Goal: Task Accomplishment & Management: Manage account settings

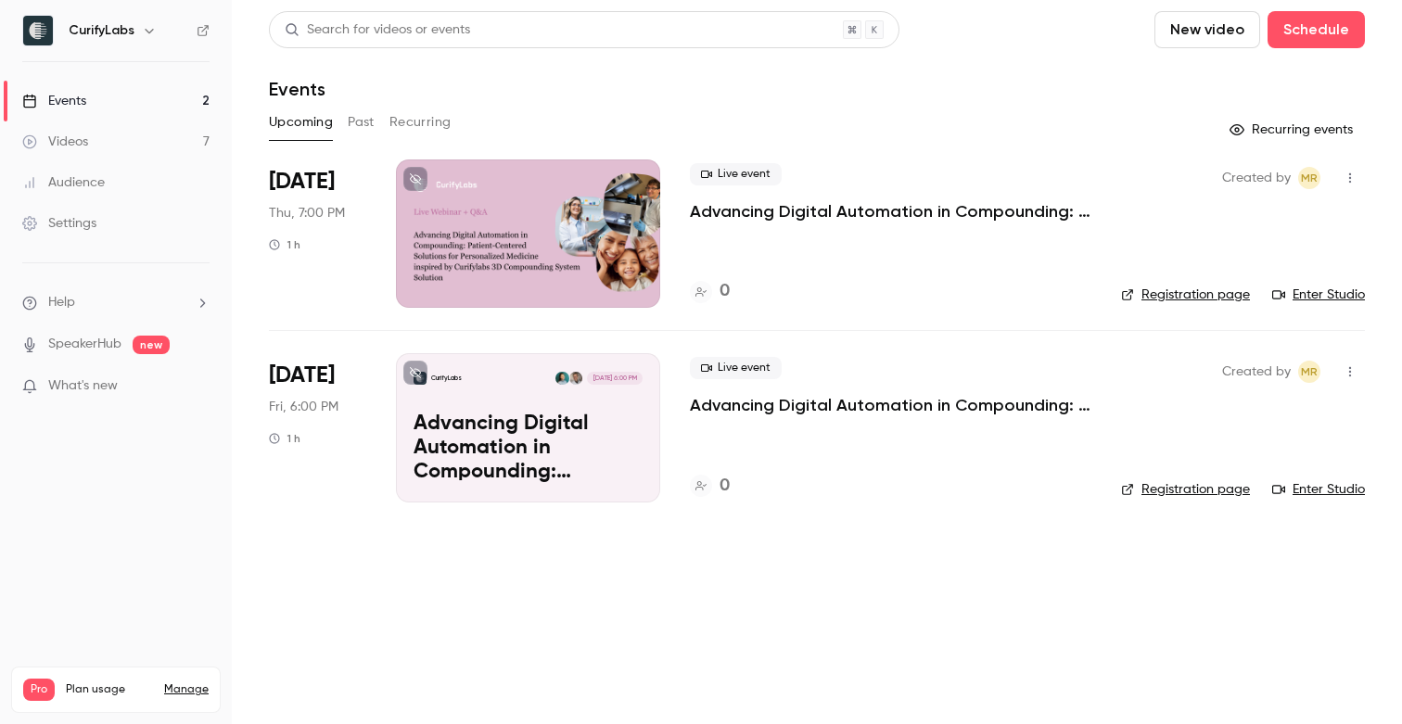
click at [820, 213] on p "Advancing Digital Automation in Compounding: Patient-Centered Solutions for Per…" at bounding box center [890, 211] width 401 height 22
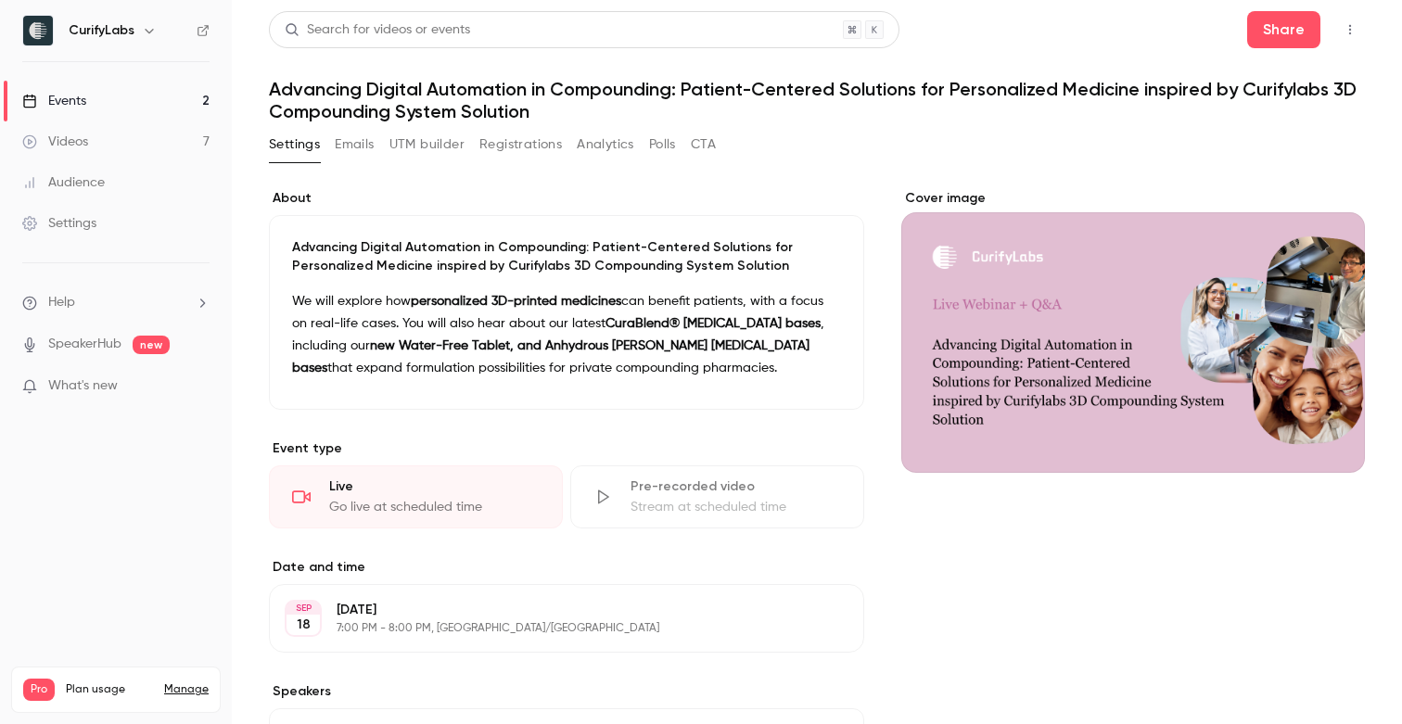
click at [605, 93] on h1 "Advancing Digital Automation in Compounding: Patient-Centered Solutions for Per…" at bounding box center [817, 100] width 1096 height 45
click at [457, 88] on h1 "Advancing Digital Automation in Compounding: Patient-Centered Solutions for Per…" at bounding box center [817, 100] width 1096 height 45
click at [452, 259] on p "Advancing Digital Automation in Compounding: Patient-Centered Solutions for Per…" at bounding box center [566, 256] width 549 height 37
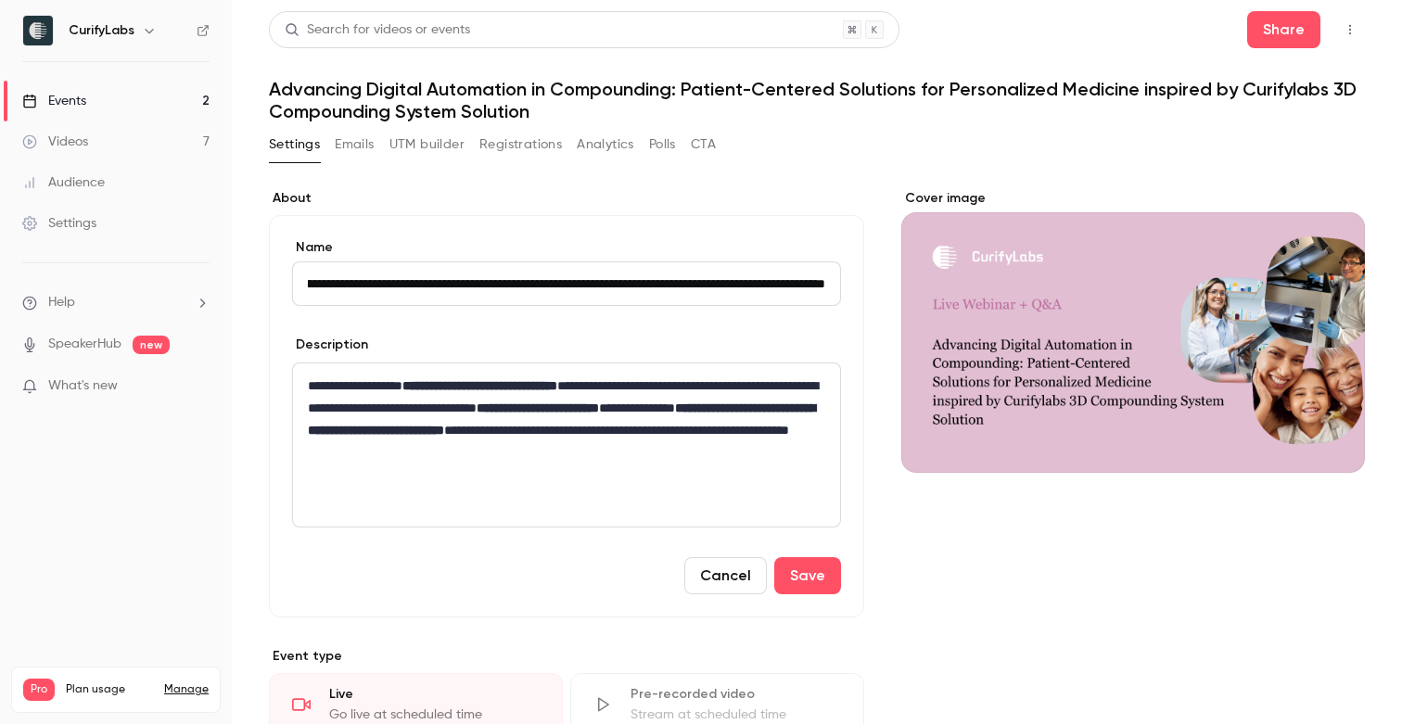
scroll to position [0, 515]
type input "**********"
click at [806, 576] on button "Save" at bounding box center [807, 575] width 67 height 37
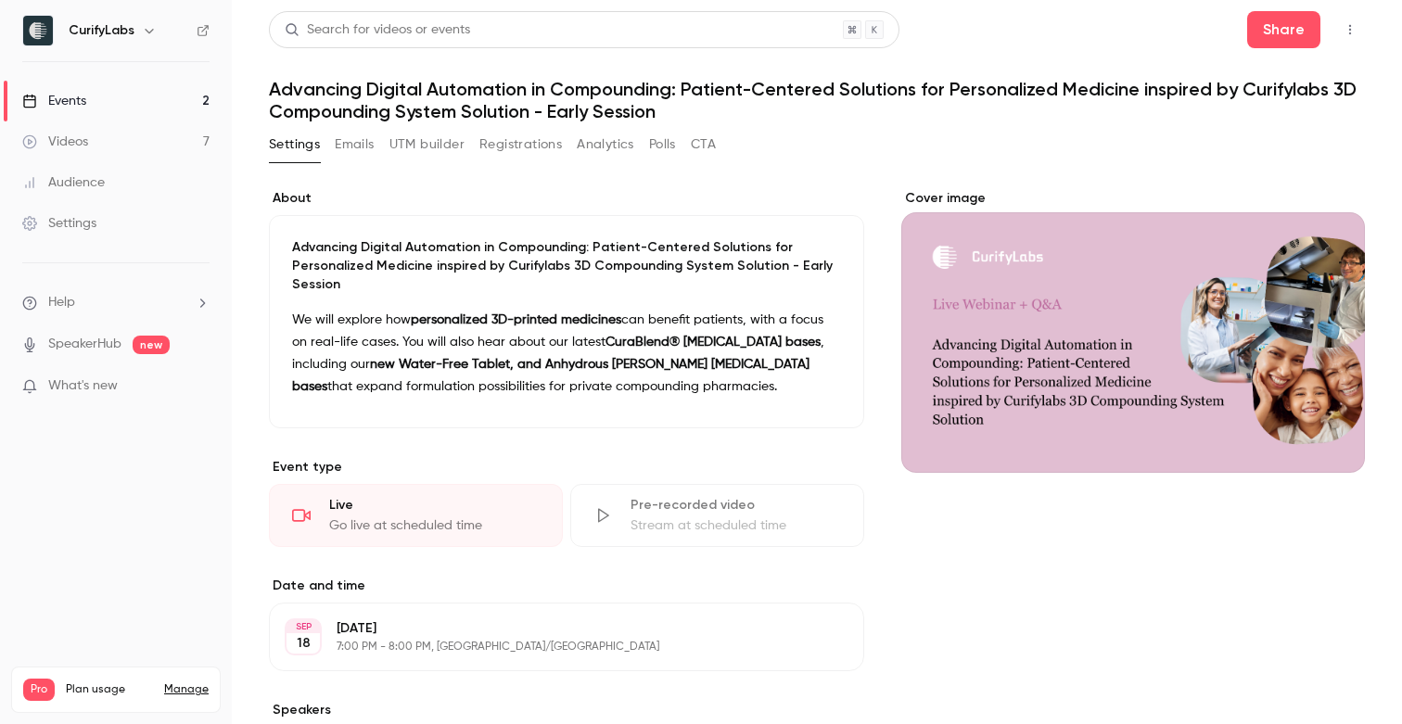
click at [114, 99] on link "Events 2" at bounding box center [116, 101] width 232 height 41
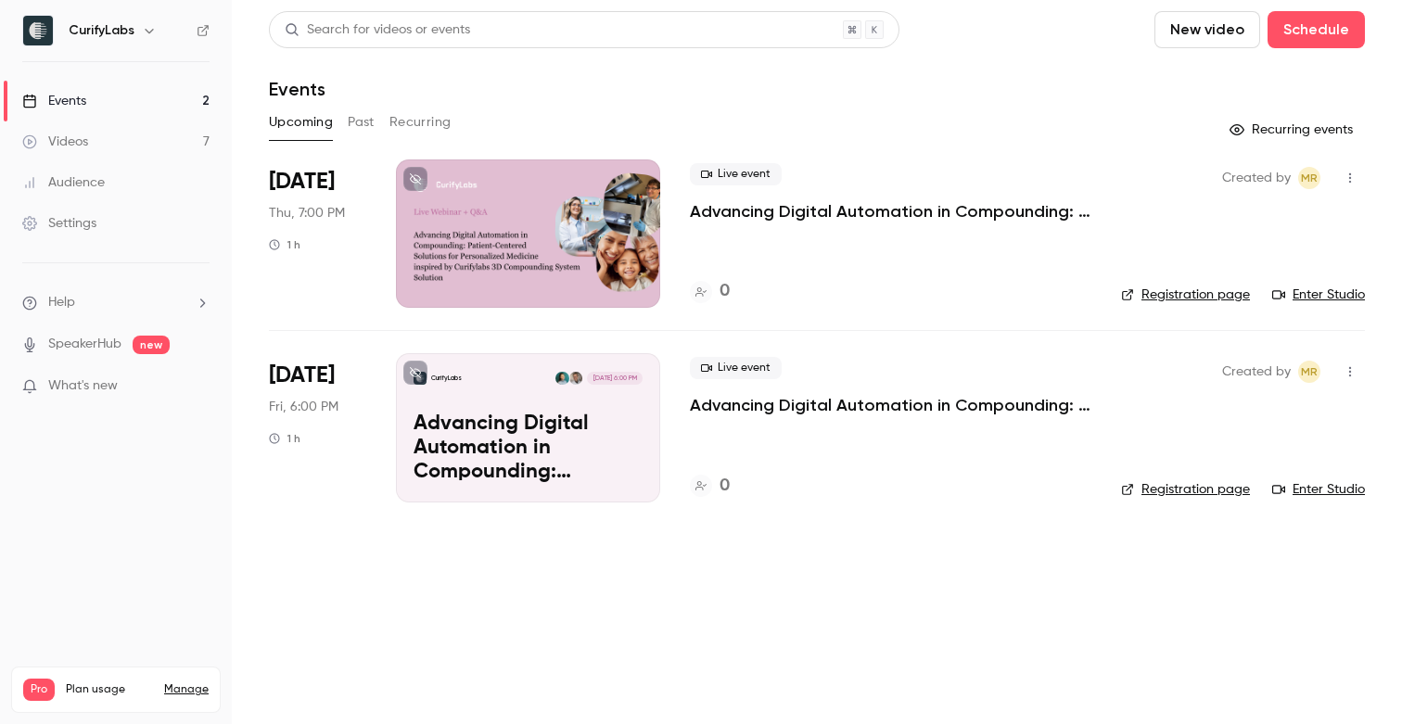
click at [580, 409] on div "CurifyLabs Sep 19, 6:00 PM Advancing Digital Automation in Compounding: Patient…" at bounding box center [528, 427] width 264 height 148
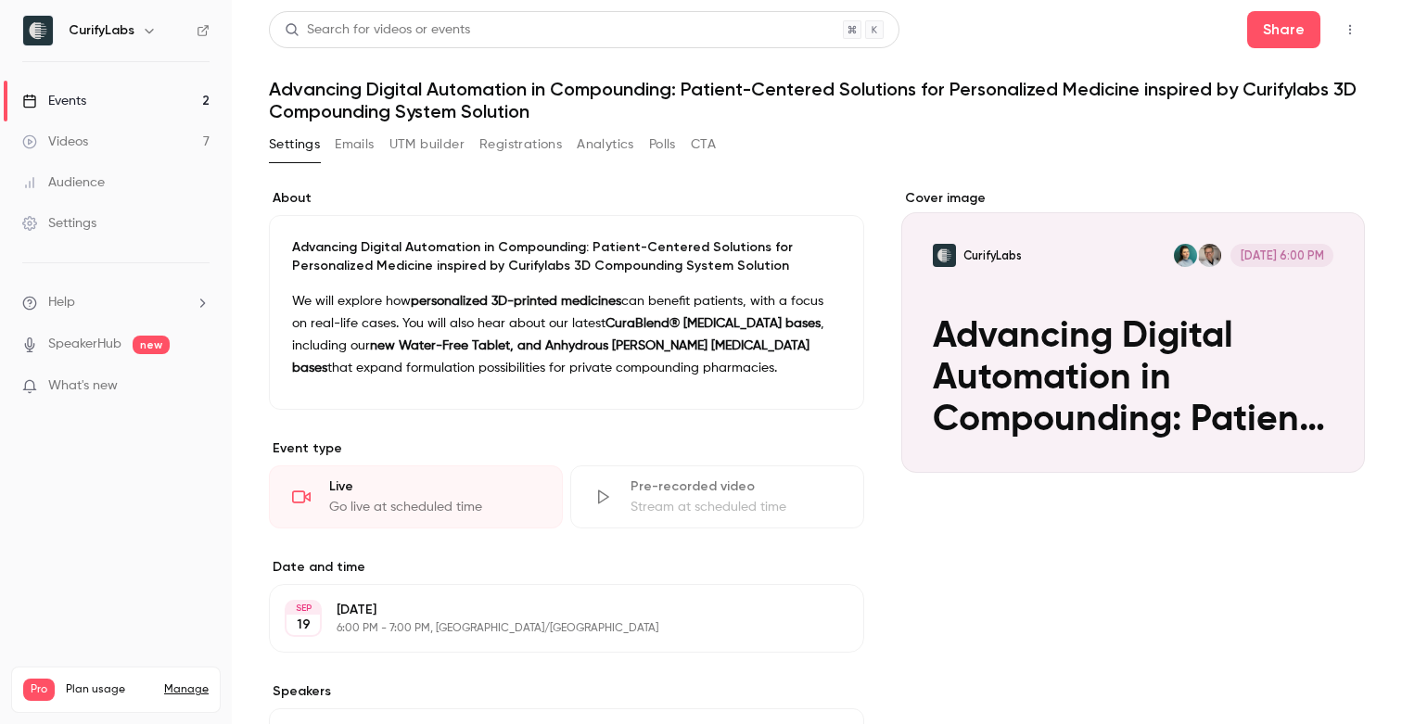
click at [465, 102] on h1 "Advancing Digital Automation in Compounding: Patient-Centered Solutions for Per…" at bounding box center [817, 100] width 1096 height 45
click at [557, 362] on p "We will explore how personalized 3D-printed medicines can benefit patients, wit…" at bounding box center [566, 334] width 549 height 89
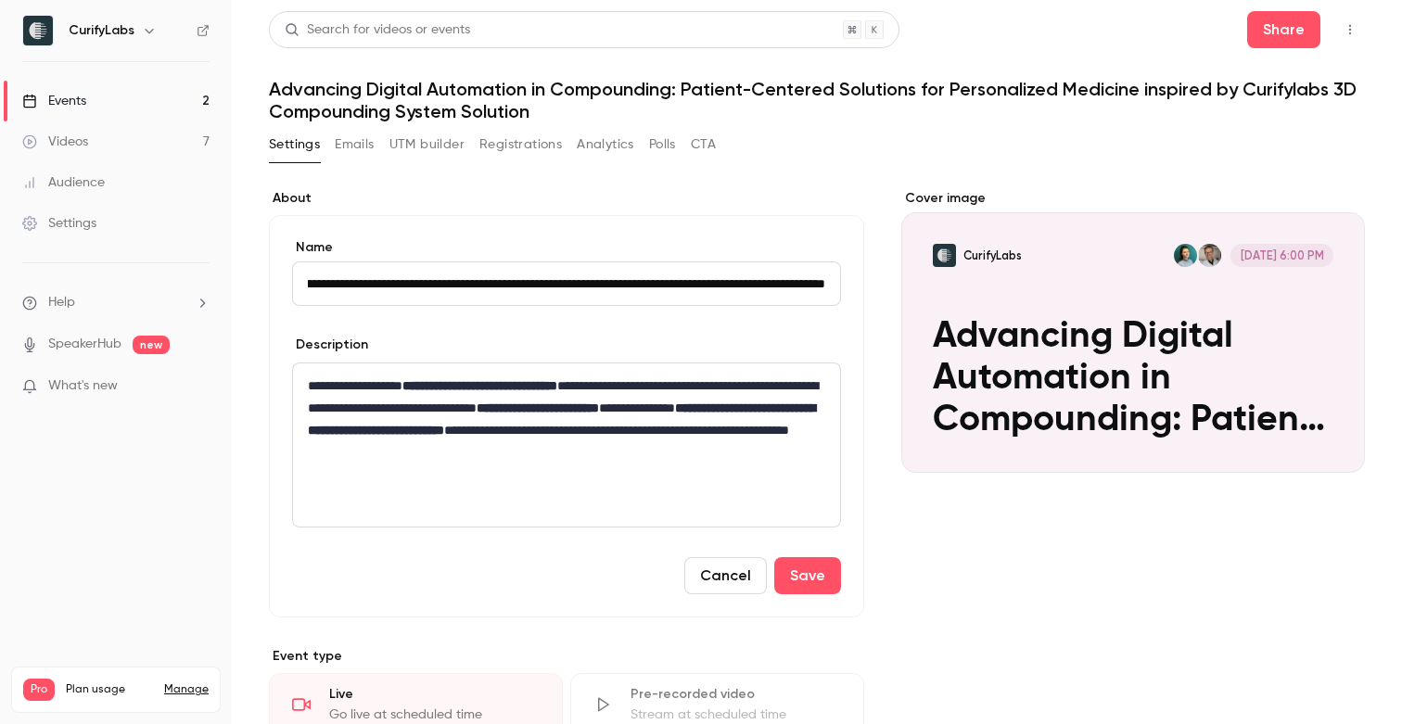
scroll to position [0, 516]
type input "**********"
click at [818, 571] on button "Save" at bounding box center [807, 575] width 67 height 37
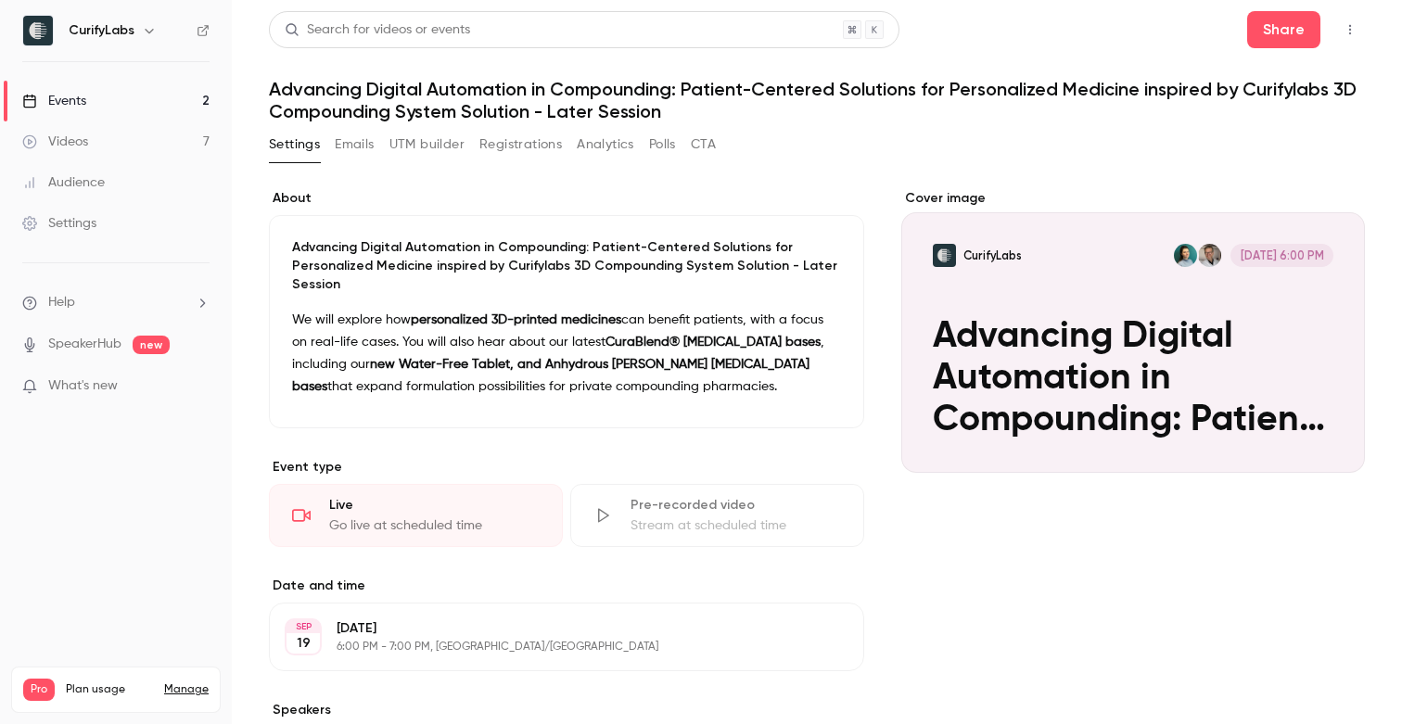
click at [87, 217] on div "Settings" at bounding box center [59, 223] width 74 height 19
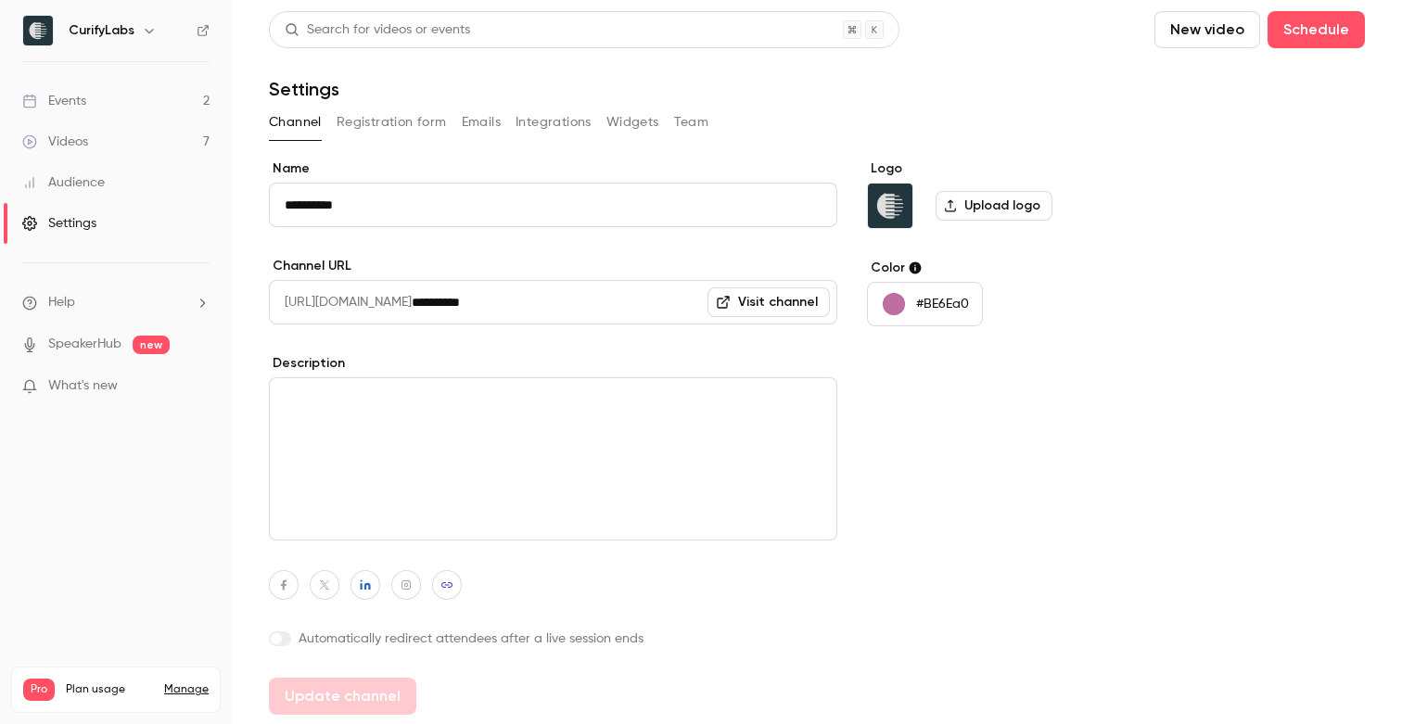
click at [691, 118] on button "Team" at bounding box center [691, 123] width 35 height 30
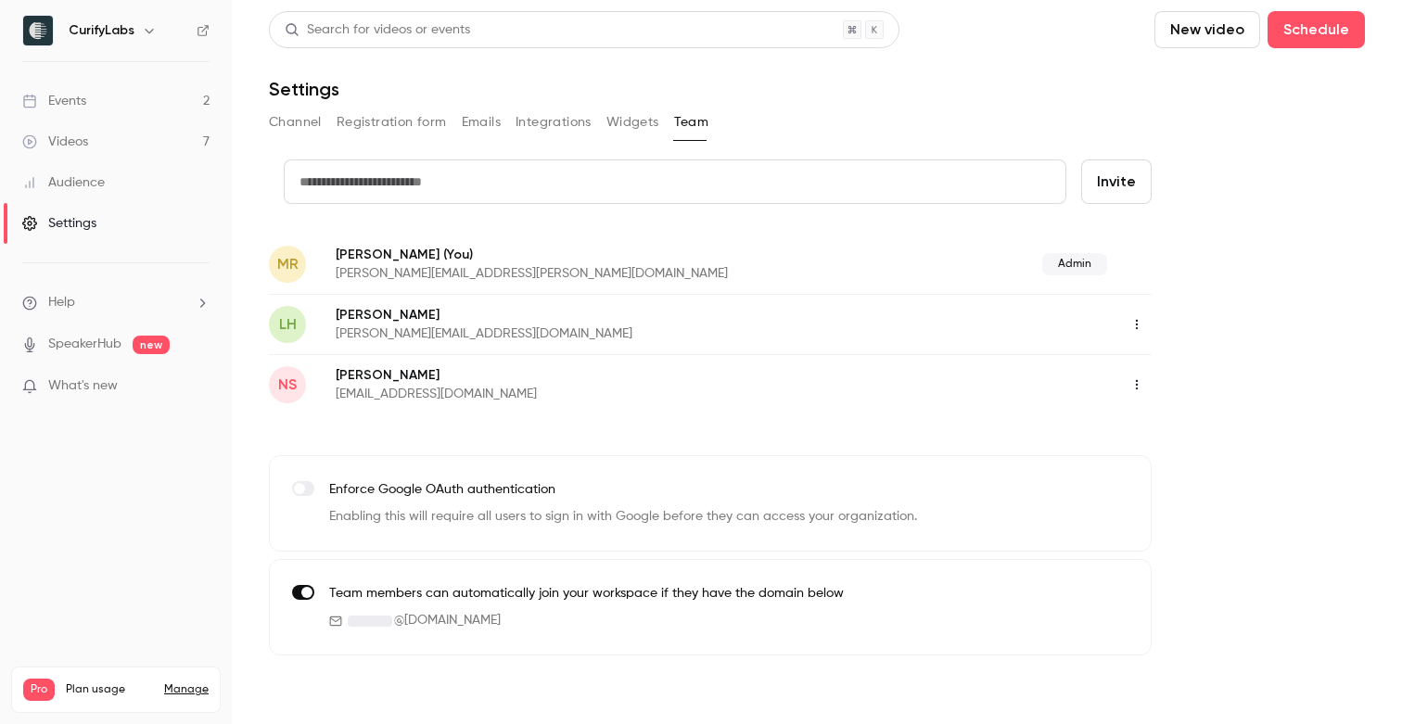
click at [826, 172] on input "text" at bounding box center [675, 181] width 783 height 45
paste input "**********"
type input "**********"
click at [1114, 179] on button "Invite" at bounding box center [1116, 181] width 70 height 45
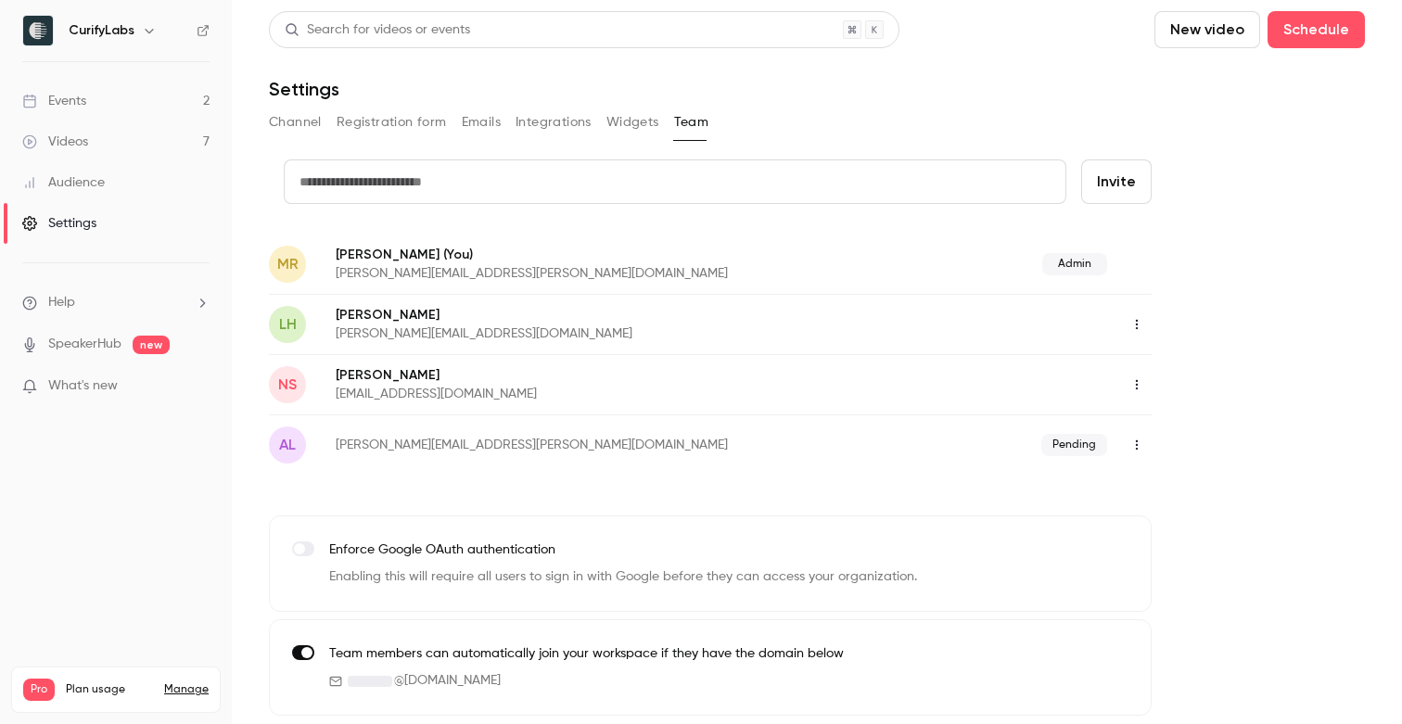
click at [1138, 318] on icon "button" at bounding box center [1136, 324] width 15 height 13
click at [1204, 367] on div "Assign admin role" at bounding box center [1237, 372] width 141 height 19
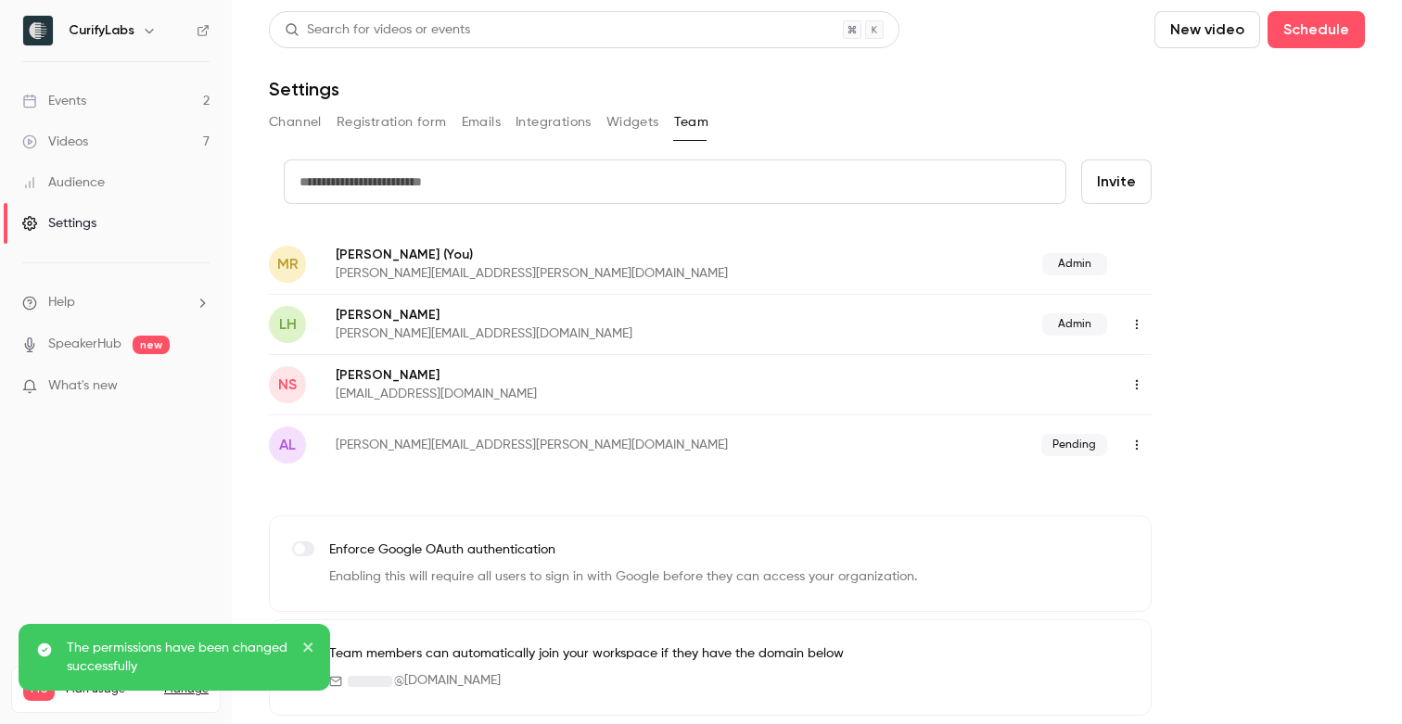
click at [1217, 273] on div "credit card Invite MR Marion Roussel (You) marion.roussel@curifylabs.com Admin …" at bounding box center [817, 437] width 1096 height 556
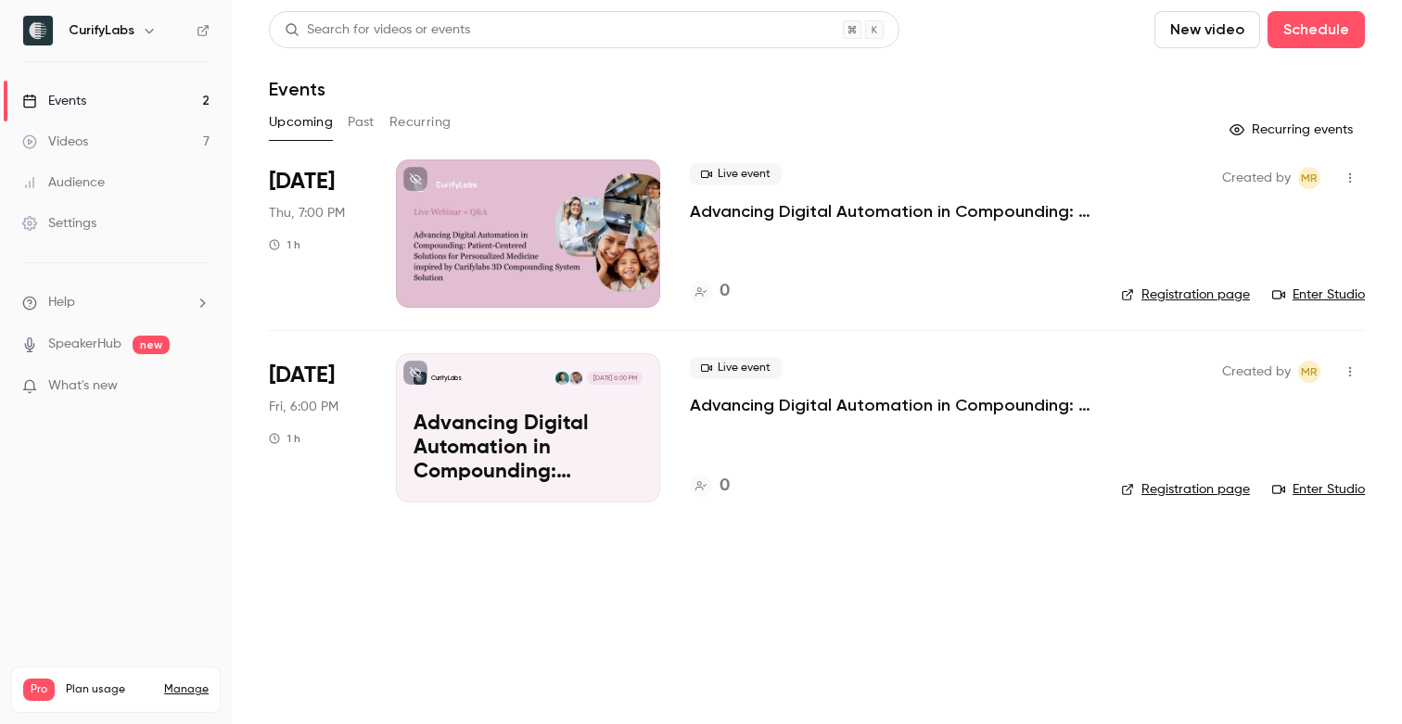
click at [744, 206] on p "Advancing Digital Automation in Compounding: Patient-Centered Solutions for Per…" at bounding box center [890, 211] width 401 height 22
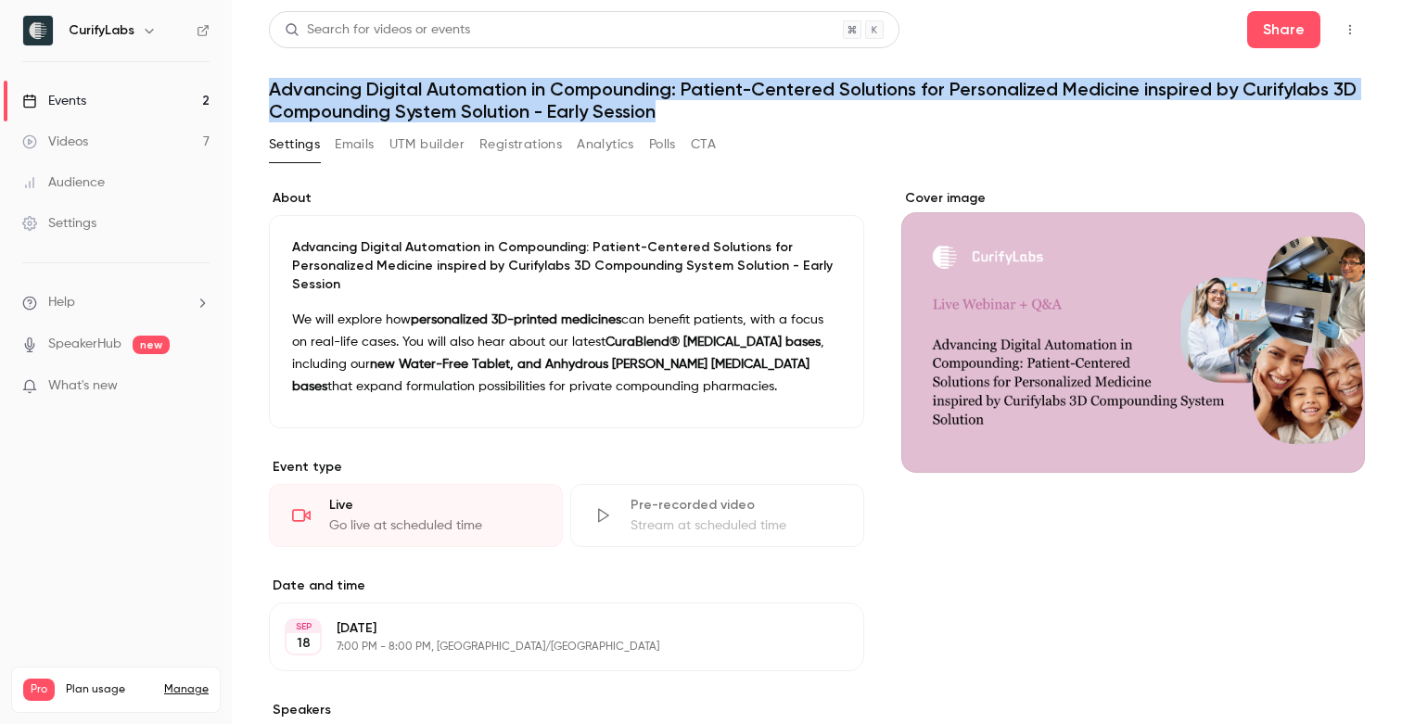
drag, startPoint x: 271, startPoint y: 90, endPoint x: 659, endPoint y: 119, distance: 389.6
click at [659, 119] on h1 "Advancing Digital Automation in Compounding: Patient-Centered Solutions for Per…" at bounding box center [817, 100] width 1096 height 45
copy h1 "Advancing Digital Automation in Compounding: Patient-Centered Solutions for Per…"
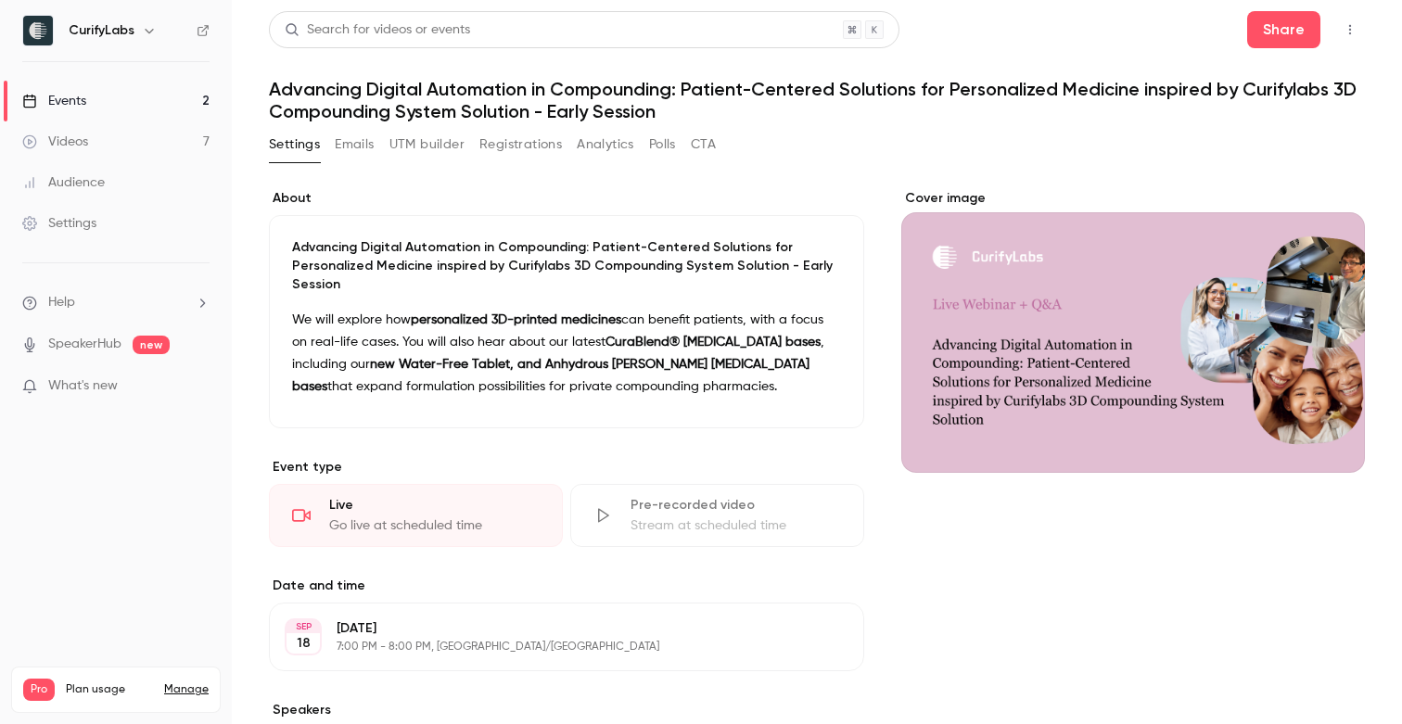
click at [482, 116] on h1 "Advancing Digital Automation in Compounding: Patient-Centered Solutions for Per…" at bounding box center [817, 100] width 1096 height 45
click at [470, 195] on label "About" at bounding box center [566, 198] width 595 height 19
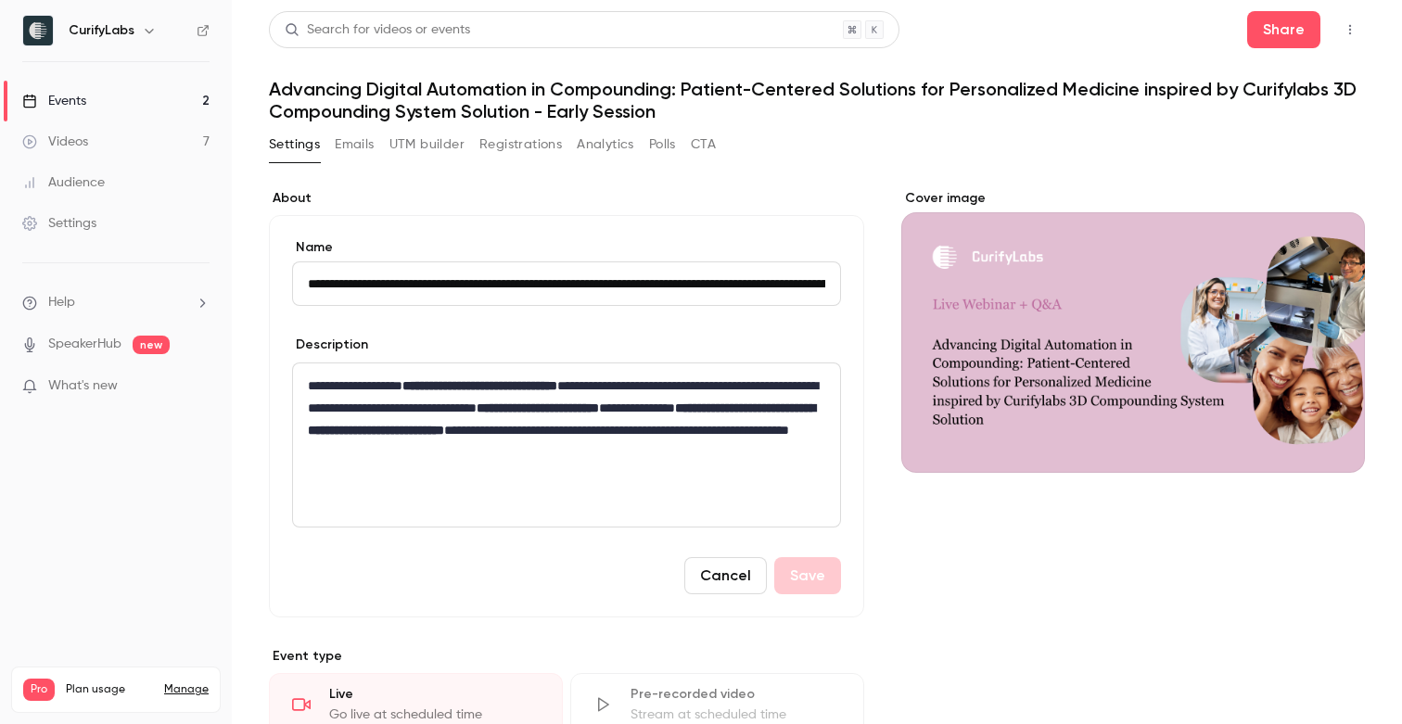
scroll to position [0, 515]
click at [470, 195] on label "About" at bounding box center [566, 198] width 595 height 19
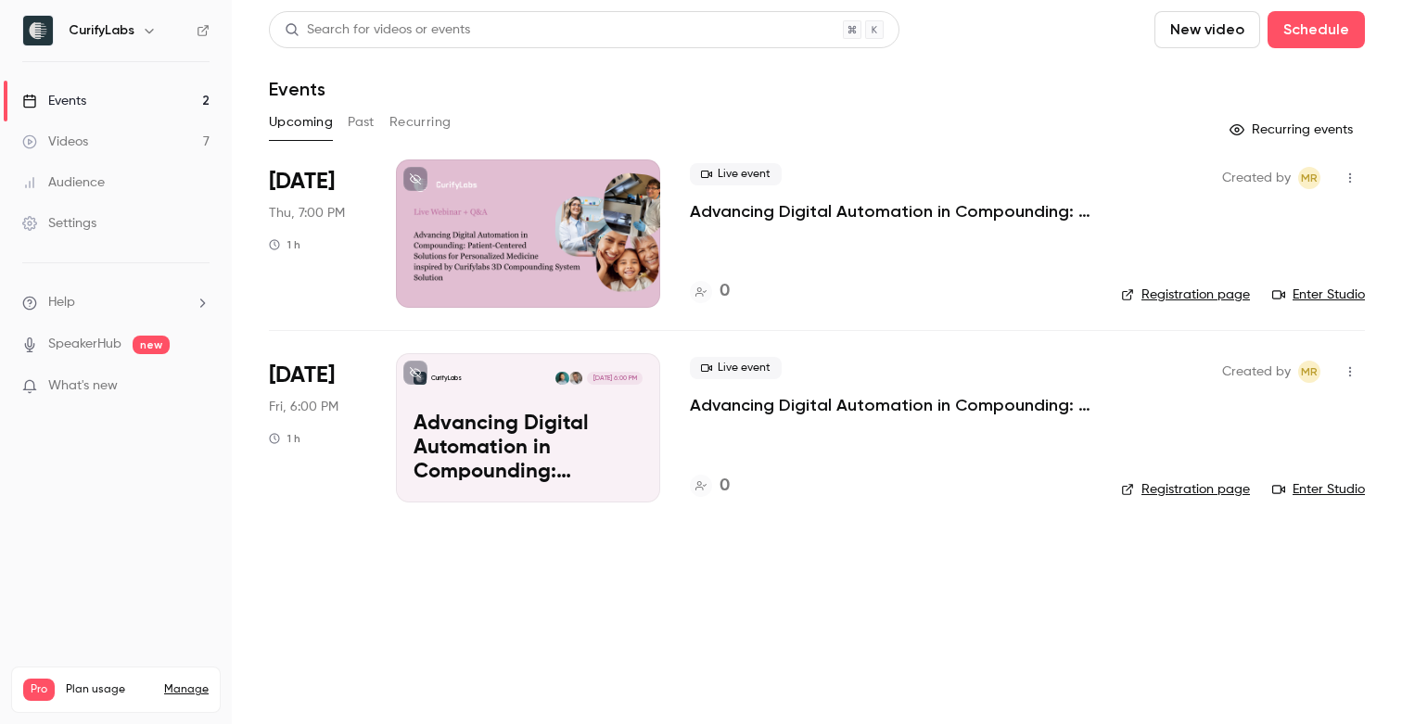
click at [1194, 294] on link "Registration page" at bounding box center [1185, 295] width 129 height 19
click at [711, 404] on p "Advancing Digital Automation in Compounding: Patient-Centered Solutions for Per…" at bounding box center [890, 405] width 401 height 22
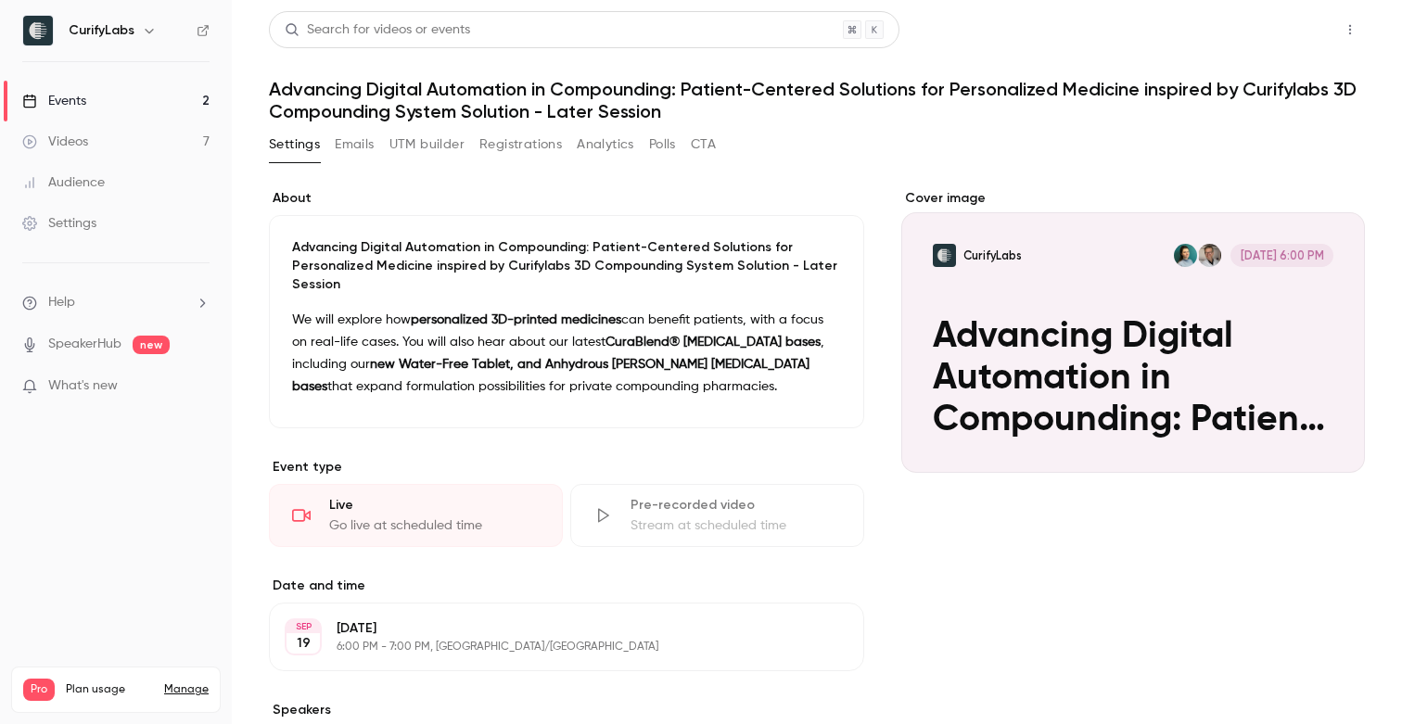
click at [1287, 20] on button "Share" at bounding box center [1283, 29] width 73 height 37
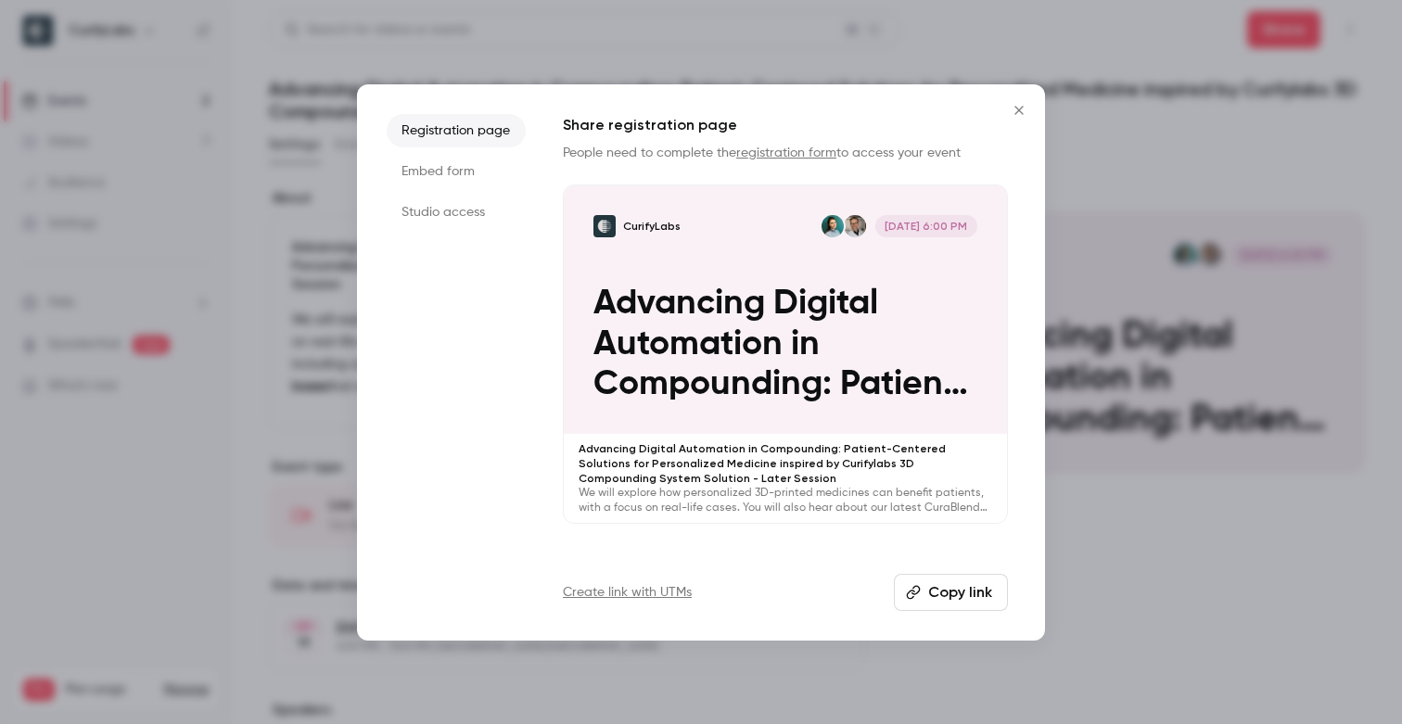
click at [1020, 106] on icon "Close" at bounding box center [1019, 110] width 22 height 15
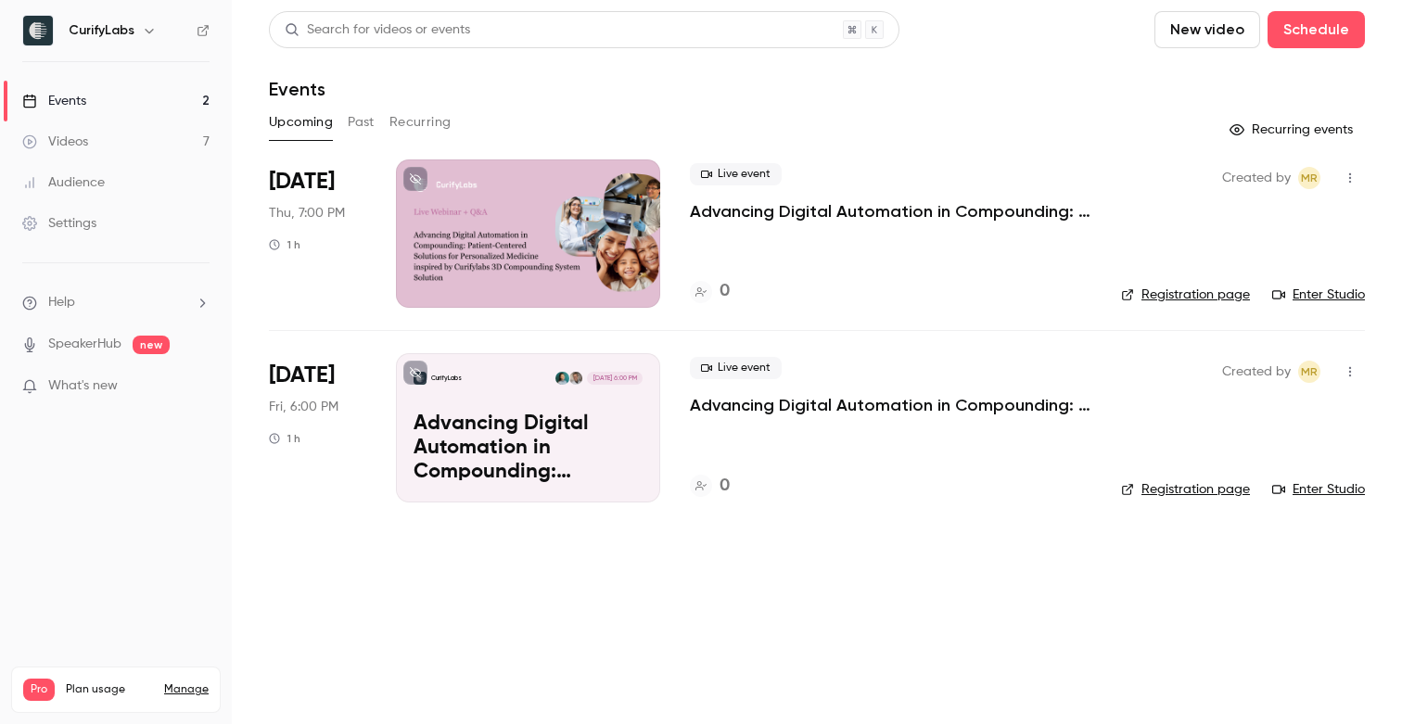
click at [1158, 482] on link "Registration page" at bounding box center [1185, 489] width 129 height 19
